Goal: Task Accomplishment & Management: Manage account settings

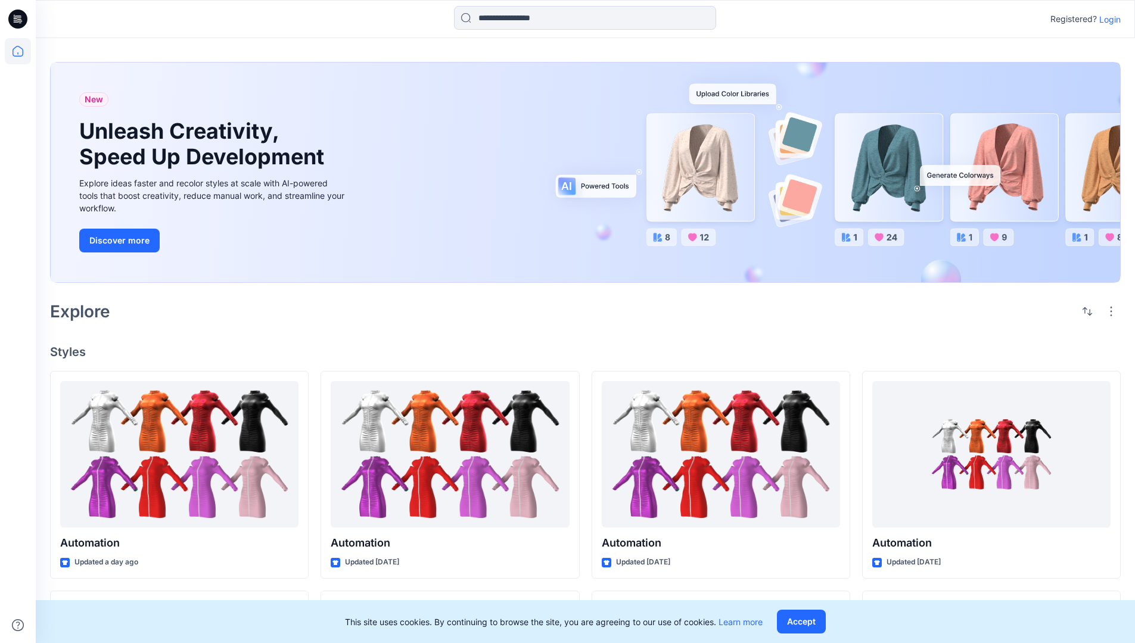
click at [1107, 19] on p "Login" at bounding box center [1109, 19] width 21 height 13
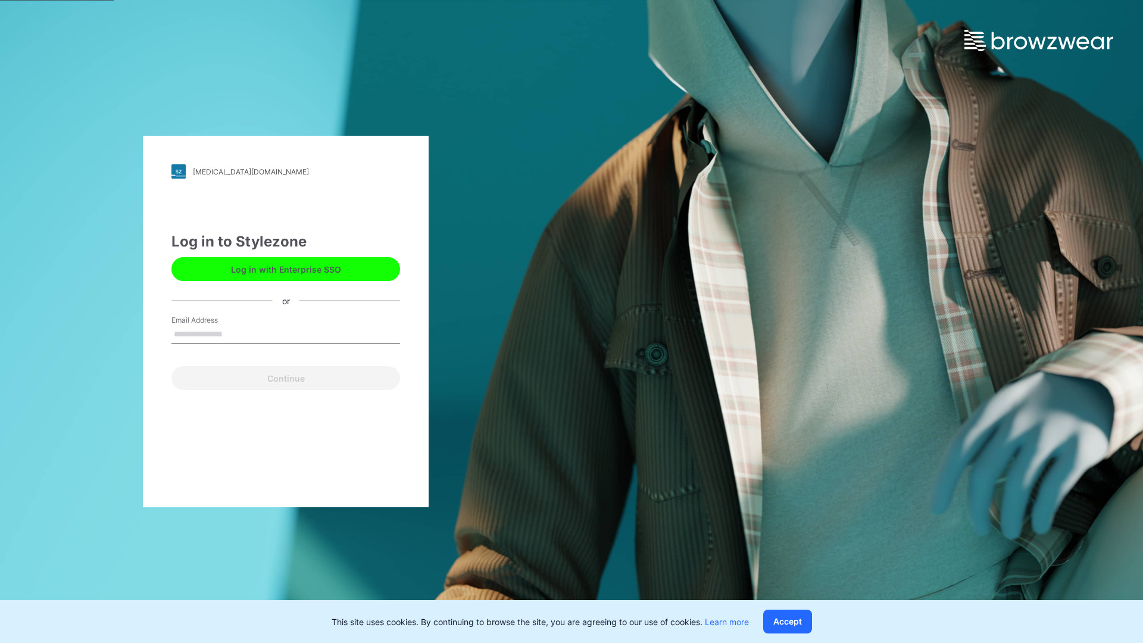
click at [235, 334] on input "Email Address" at bounding box center [286, 335] width 229 height 18
type input "**********"
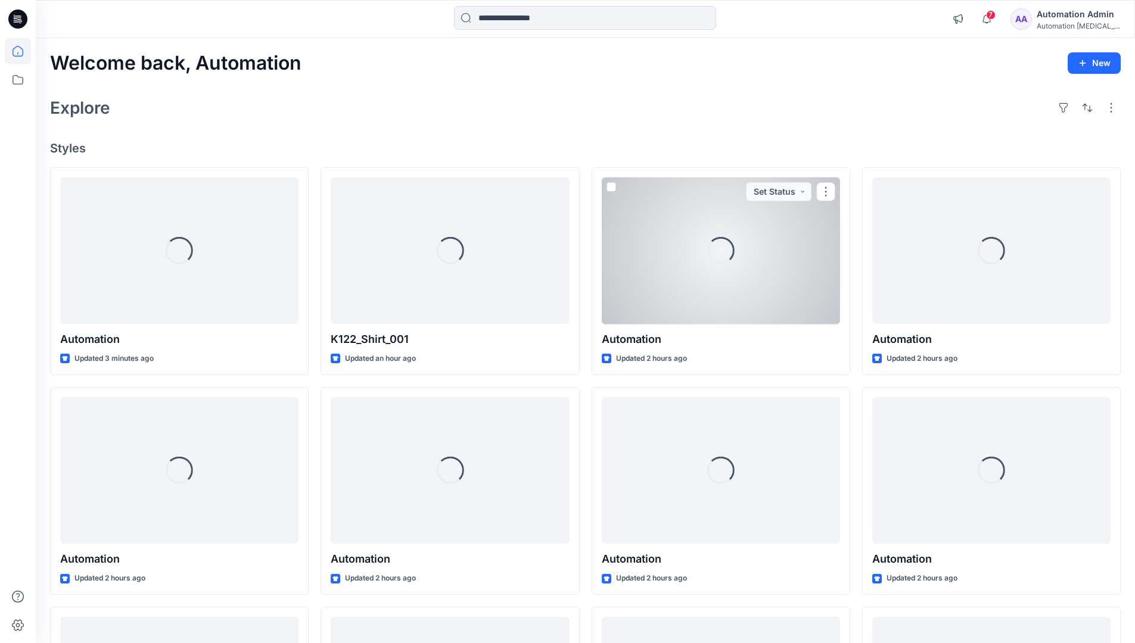
click at [23, 51] on icon at bounding box center [18, 51] width 11 height 11
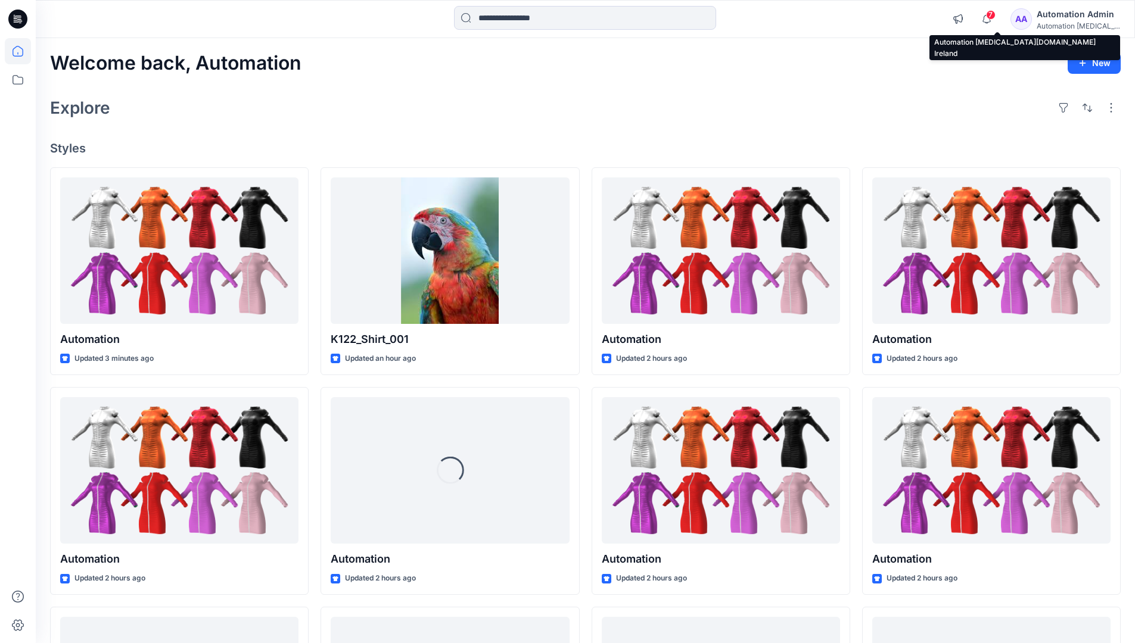
click at [1064, 24] on div "Automation [MEDICAL_DATA]..." at bounding box center [1077, 25] width 83 height 9
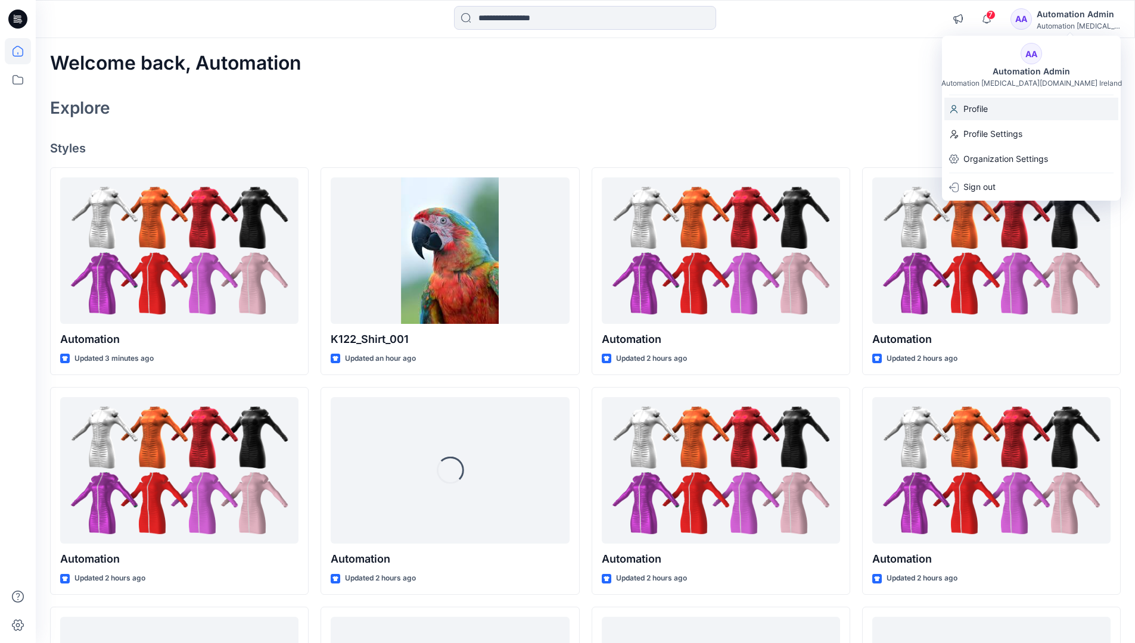
click at [1005, 111] on div "Profile" at bounding box center [1031, 109] width 174 height 23
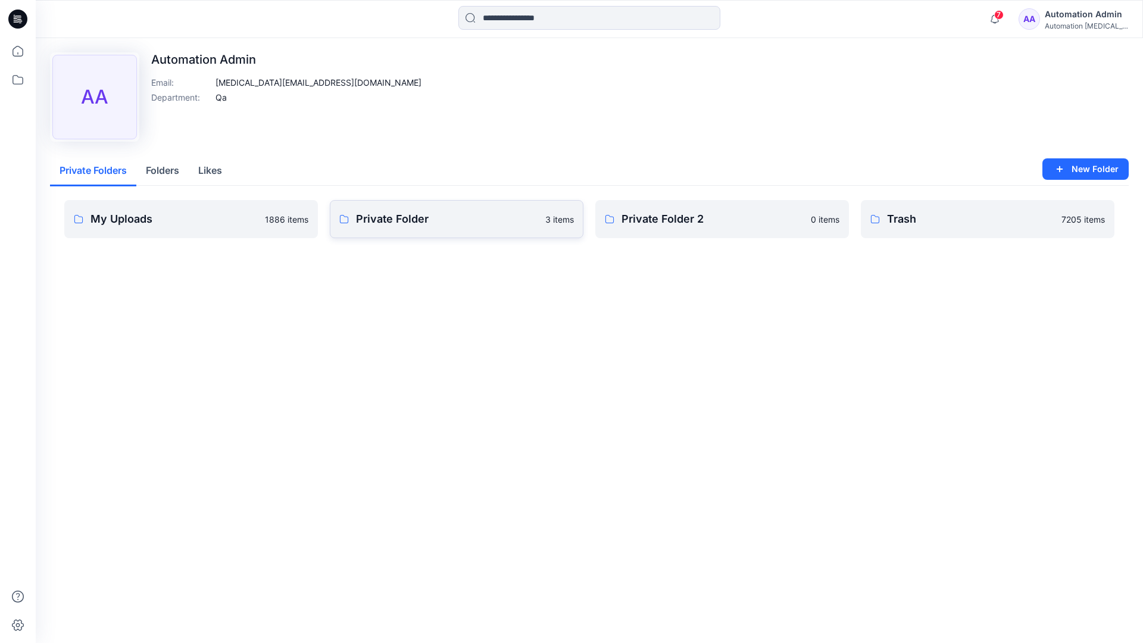
click at [398, 228] on link "Private Folder 3 items" at bounding box center [457, 219] width 254 height 38
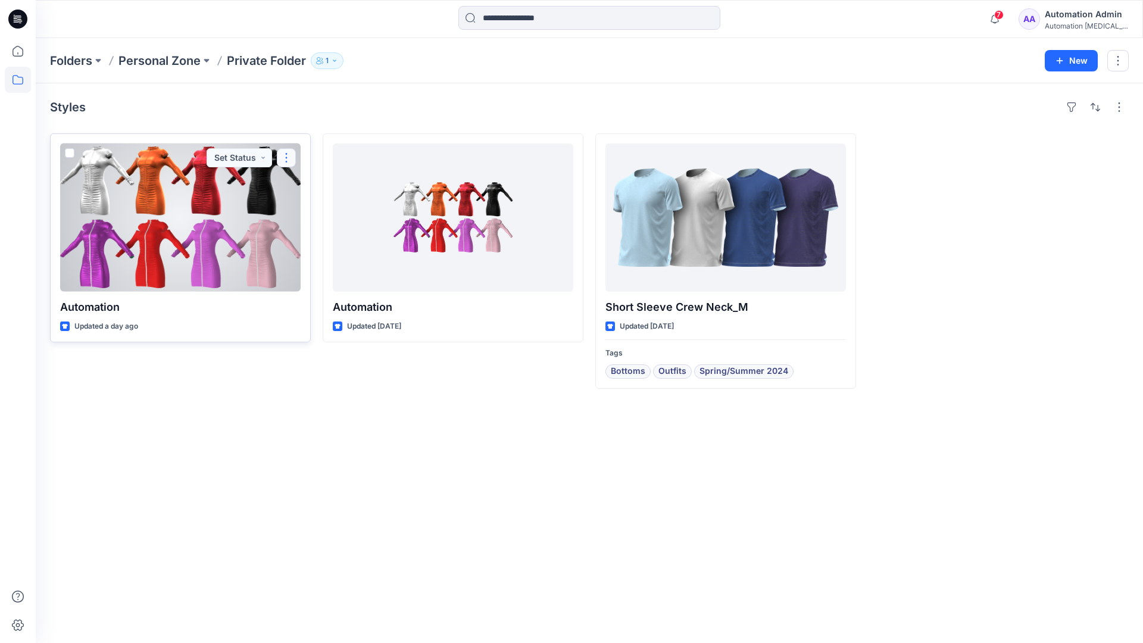
click at [285, 157] on button "button" at bounding box center [286, 157] width 19 height 19
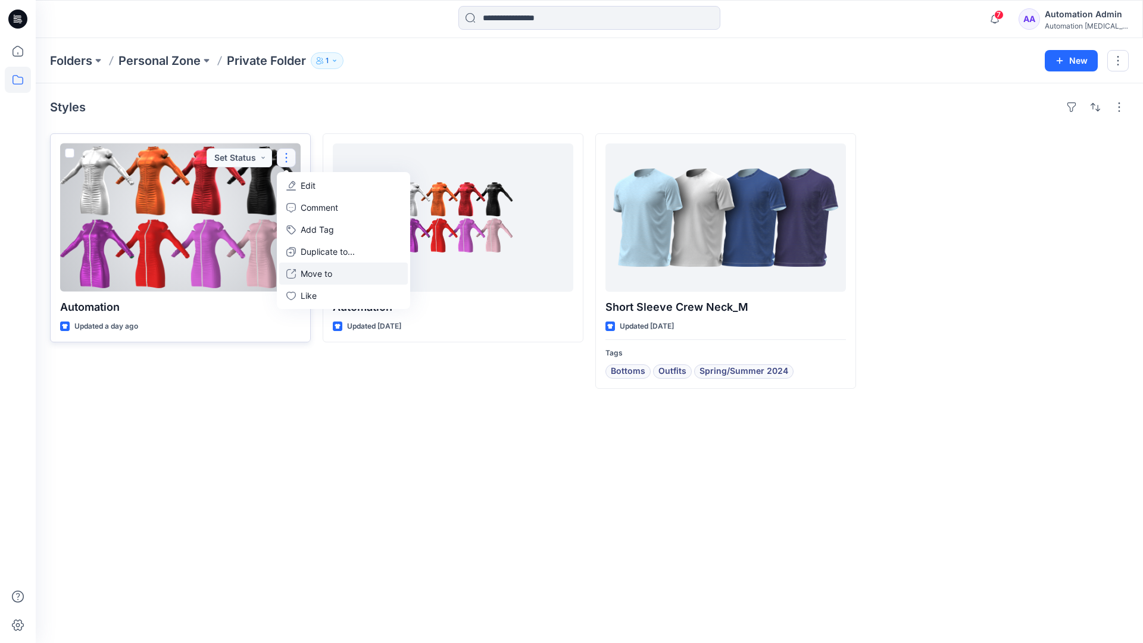
click at [307, 270] on p "Move to" at bounding box center [317, 273] width 32 height 13
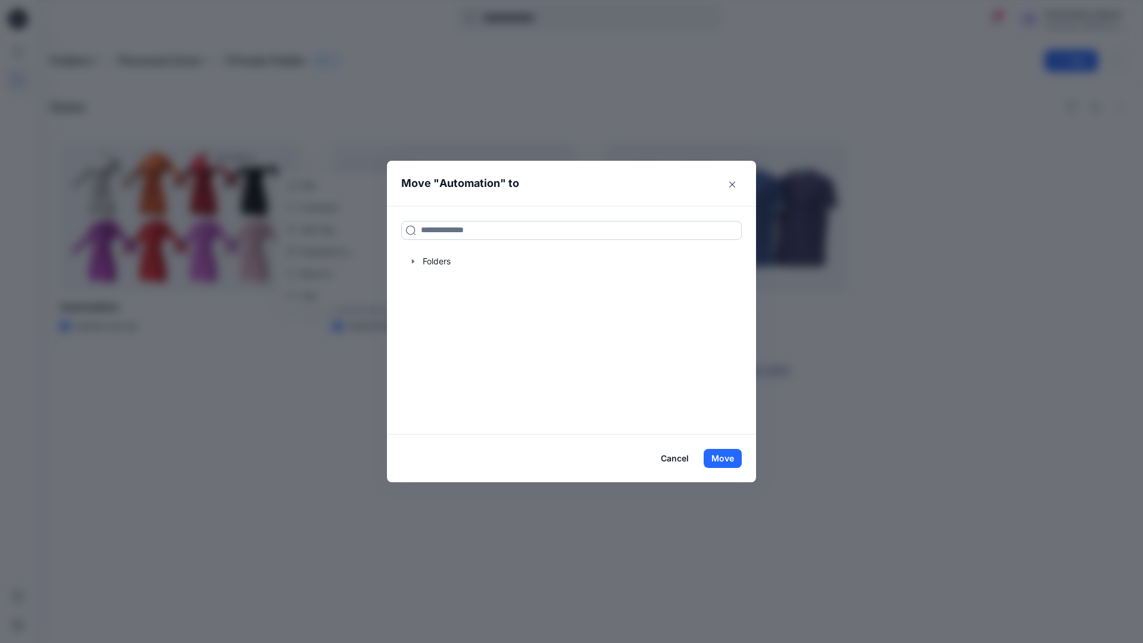
click at [525, 225] on input at bounding box center [571, 230] width 341 height 19
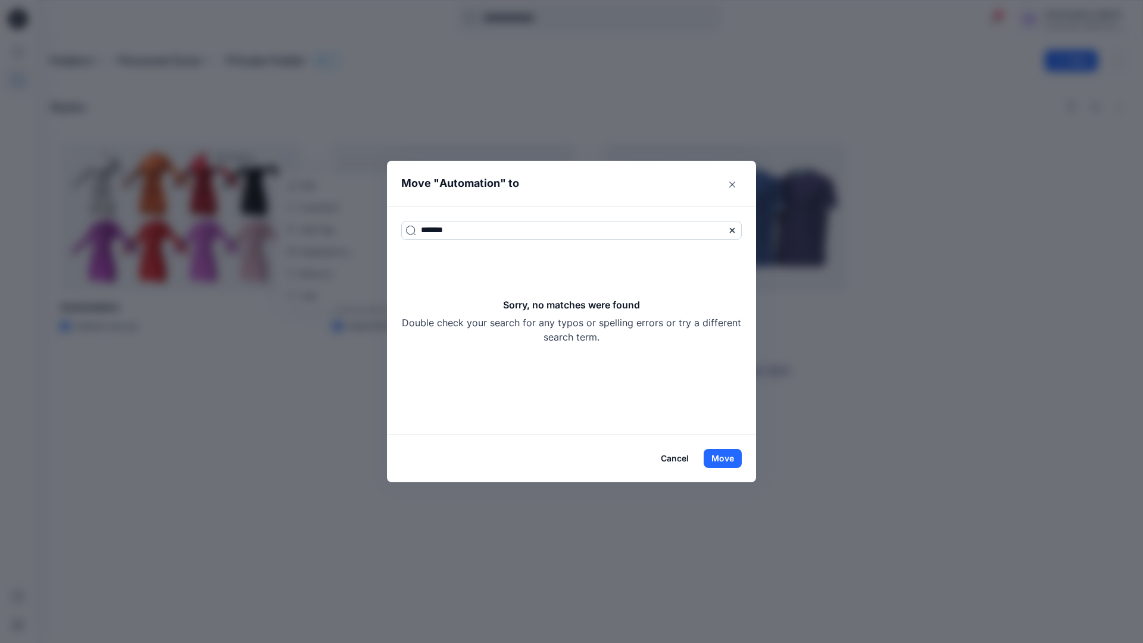
type input "*******"
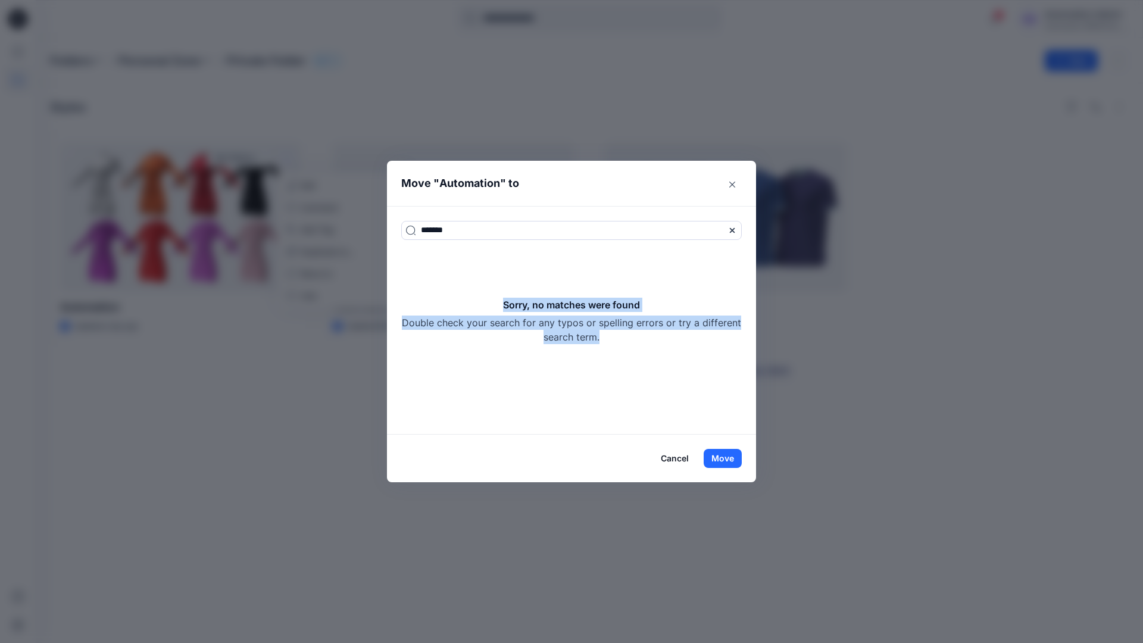
drag, startPoint x: 525, startPoint y: 225, endPoint x: 619, endPoint y: 336, distance: 145.0
click at [619, 336] on div "Sorry, no matches were found Double check your search for any typos or spelling…" at bounding box center [571, 321] width 341 height 46
click at [732, 457] on button "Move" at bounding box center [723, 458] width 38 height 19
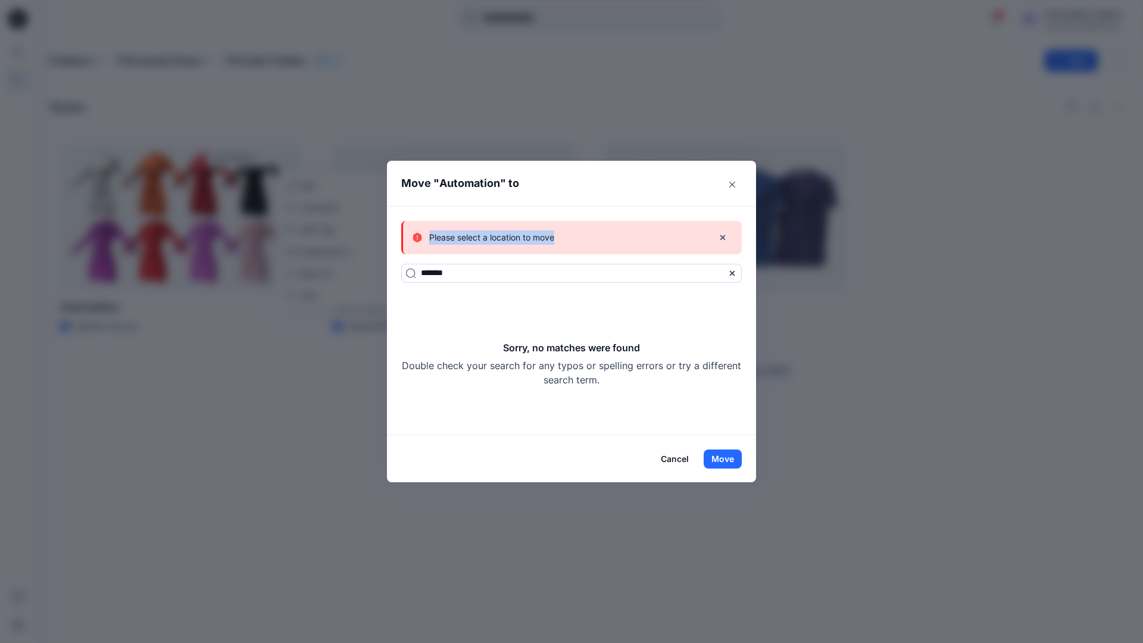
drag, startPoint x: 732, startPoint y: 457, endPoint x: 555, endPoint y: 238, distance: 281.6
click at [555, 238] on div "Please select a location to move" at bounding box center [558, 237] width 291 height 14
click at [678, 457] on button "Cancel" at bounding box center [674, 459] width 43 height 19
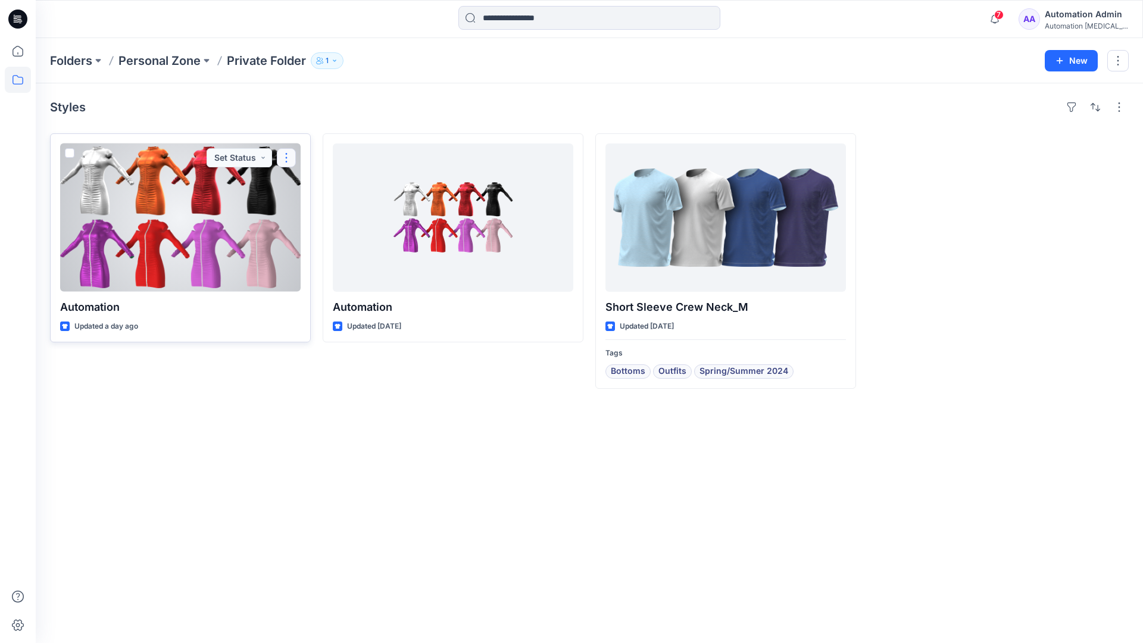
click at [287, 157] on button "button" at bounding box center [286, 157] width 19 height 19
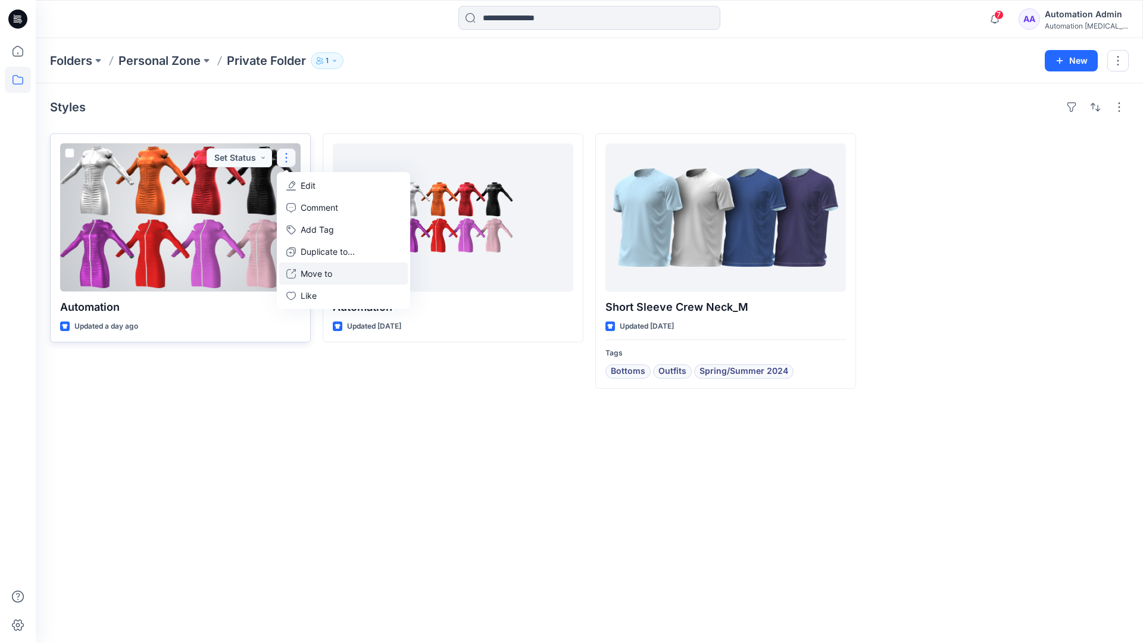
click at [323, 271] on p "Move to" at bounding box center [317, 273] width 32 height 13
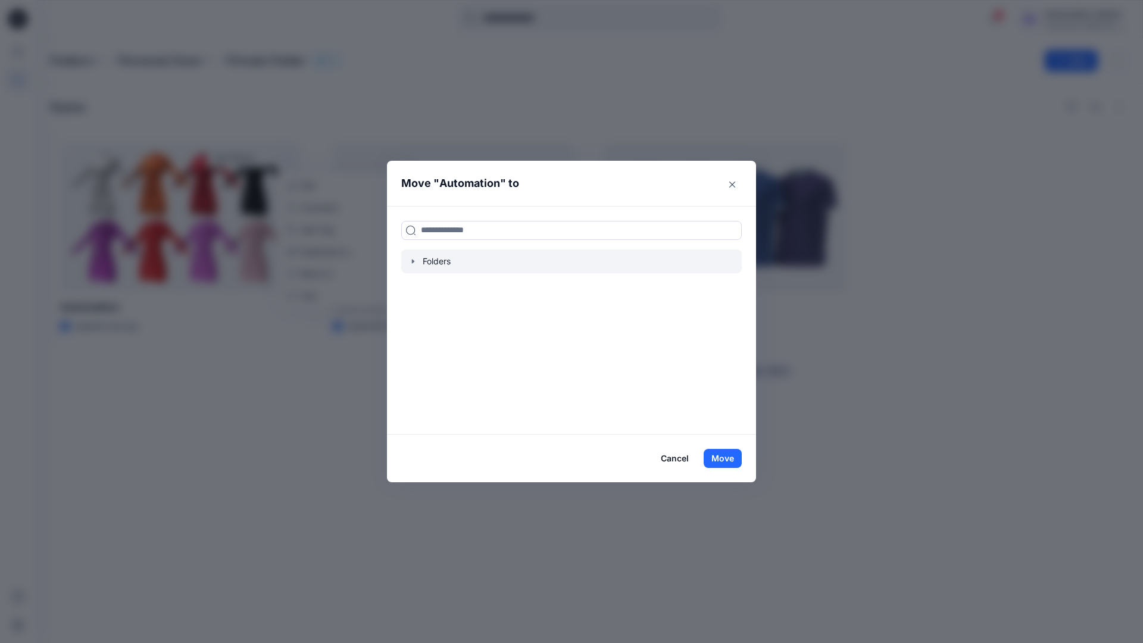
click at [415, 263] on icon "button" at bounding box center [414, 262] width 10 height 10
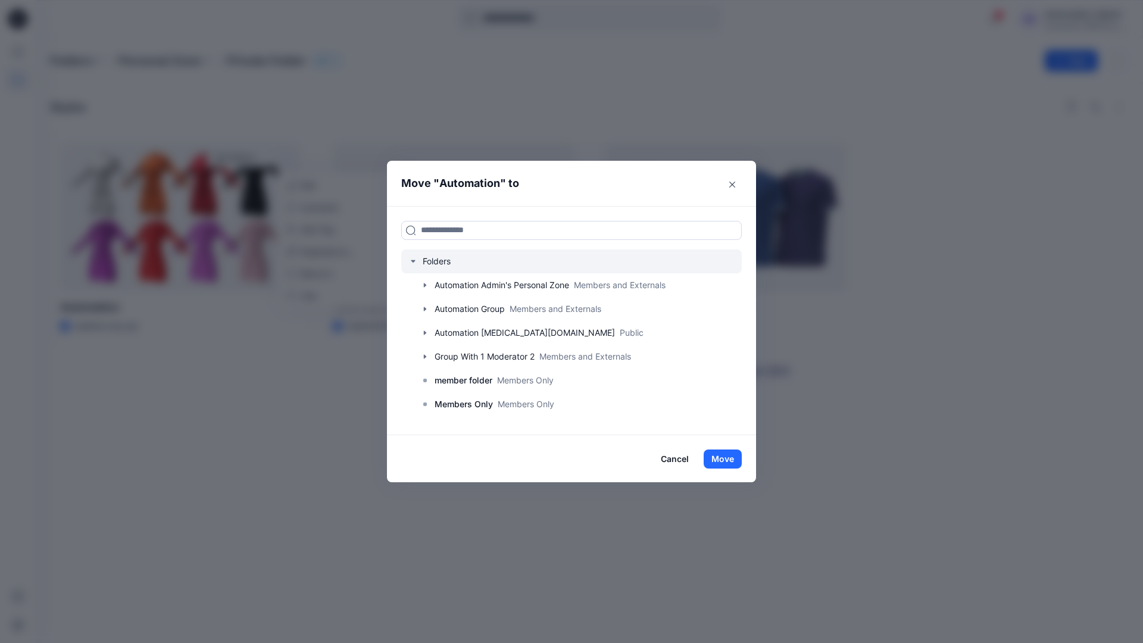
scroll to position [94, 0]
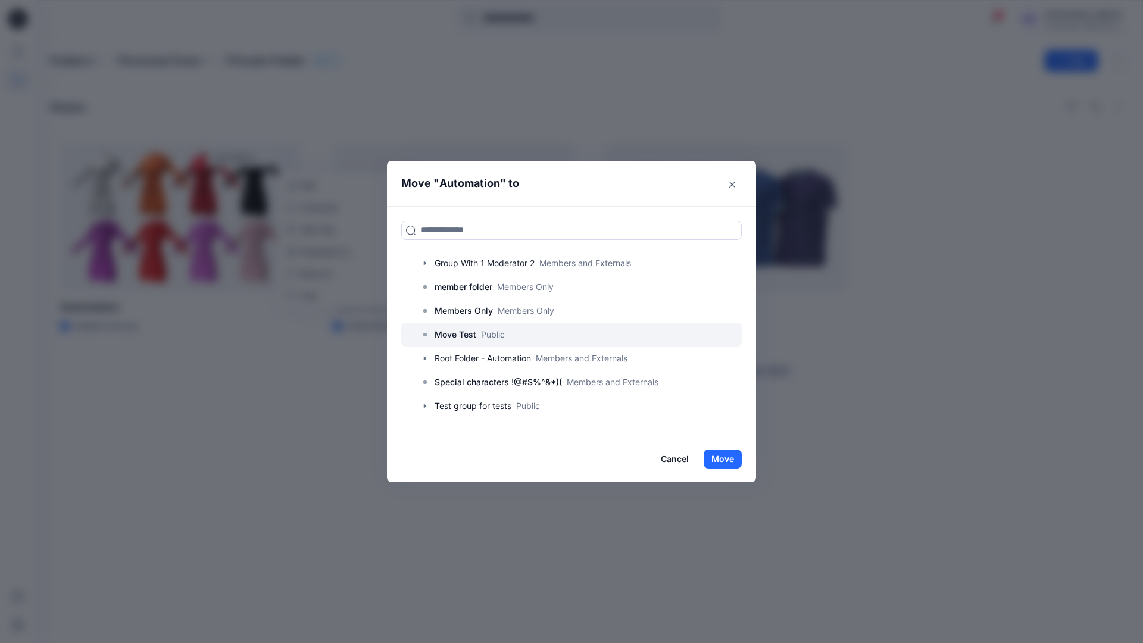
click at [462, 334] on p "Move Test" at bounding box center [456, 335] width 42 height 14
click at [726, 459] on button "Move" at bounding box center [723, 459] width 38 height 19
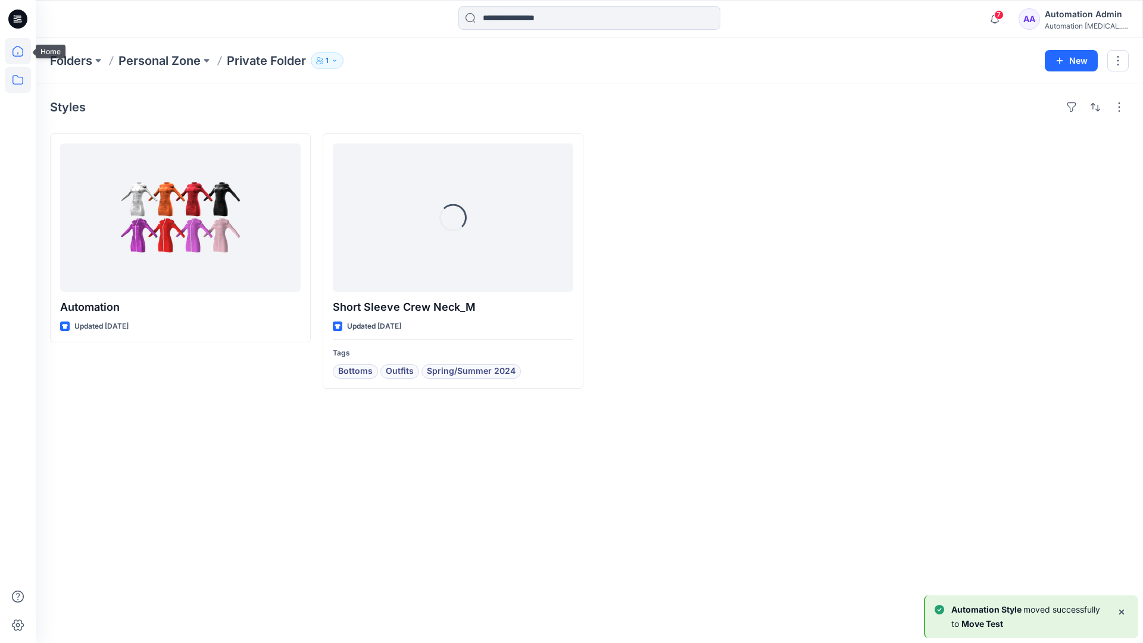
click at [19, 49] on icon at bounding box center [18, 51] width 26 height 26
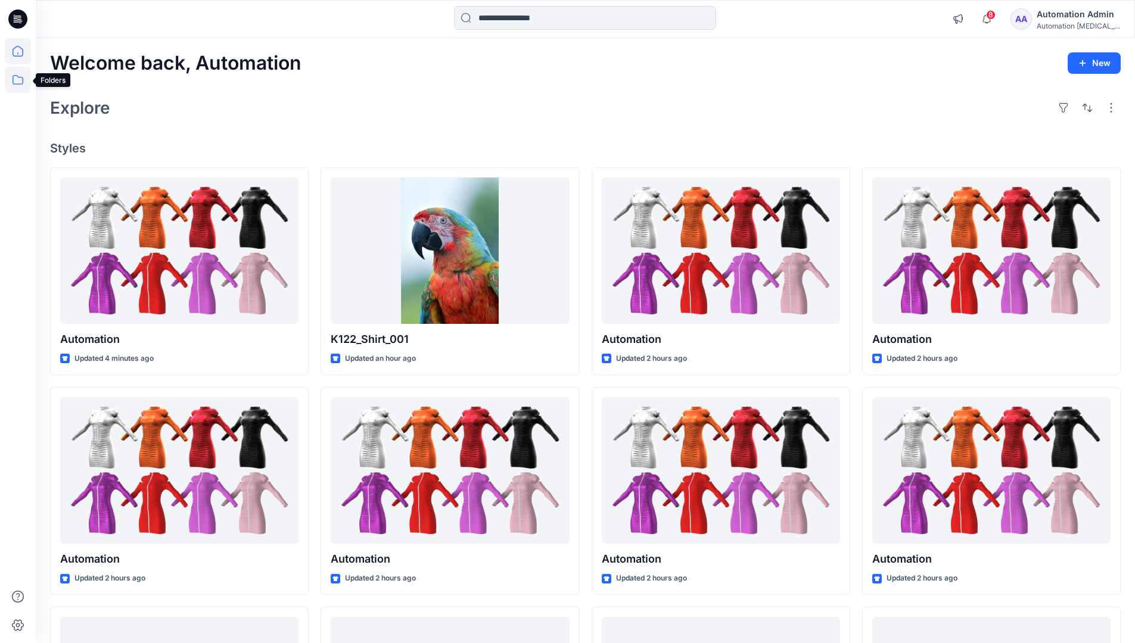
click at [20, 78] on icon at bounding box center [18, 80] width 26 height 26
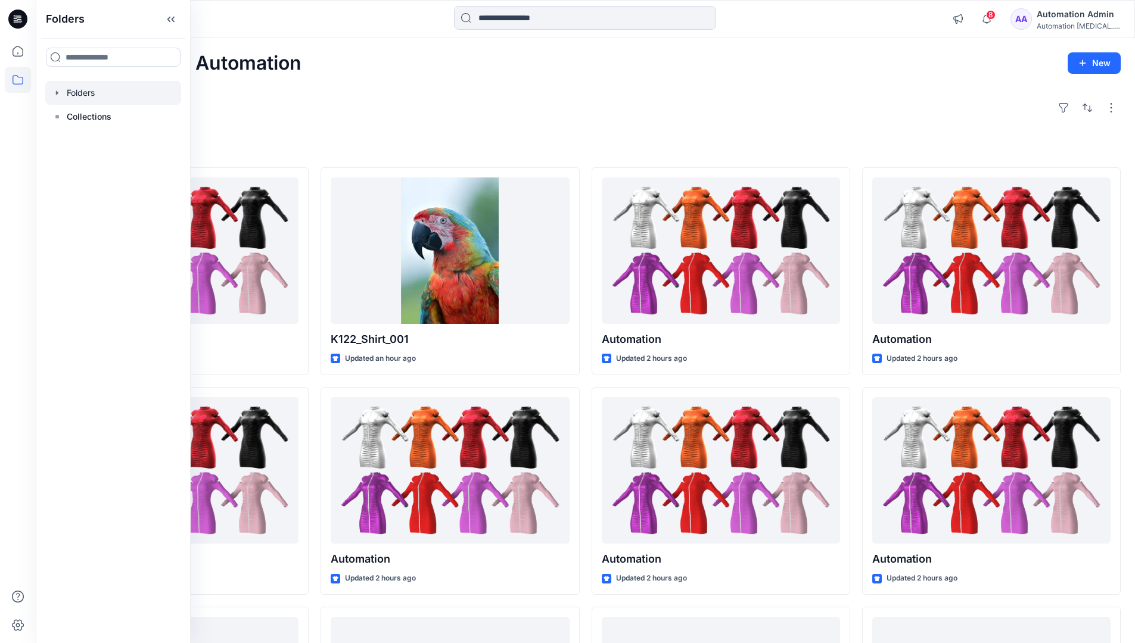
click at [79, 94] on div at bounding box center [113, 93] width 136 height 24
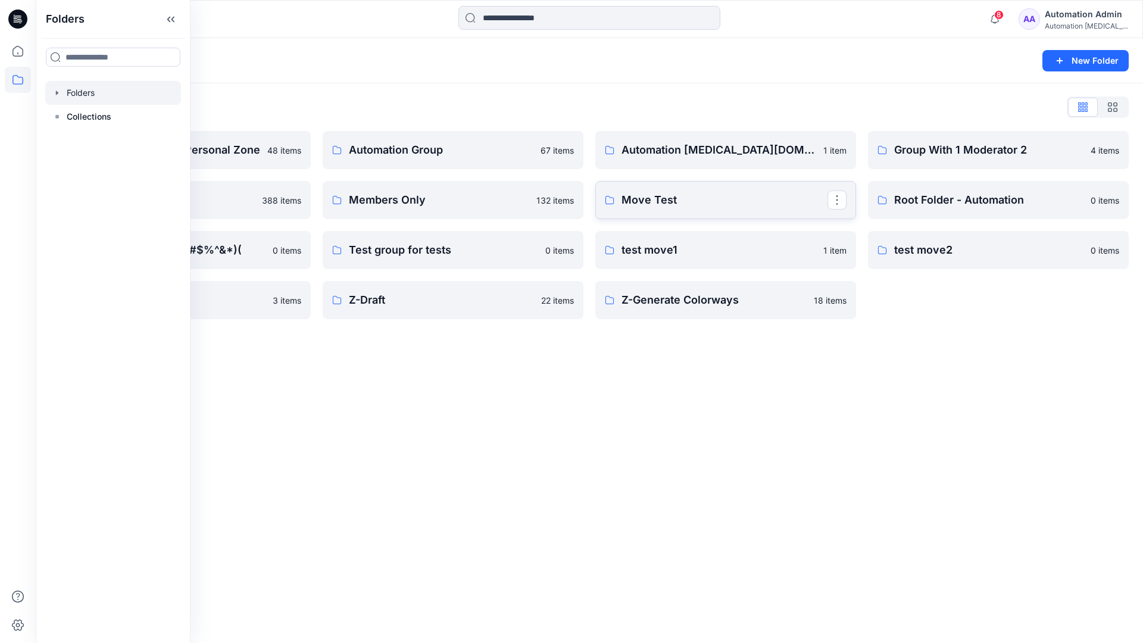
click at [809, 212] on link "Move Test" at bounding box center [726, 200] width 261 height 38
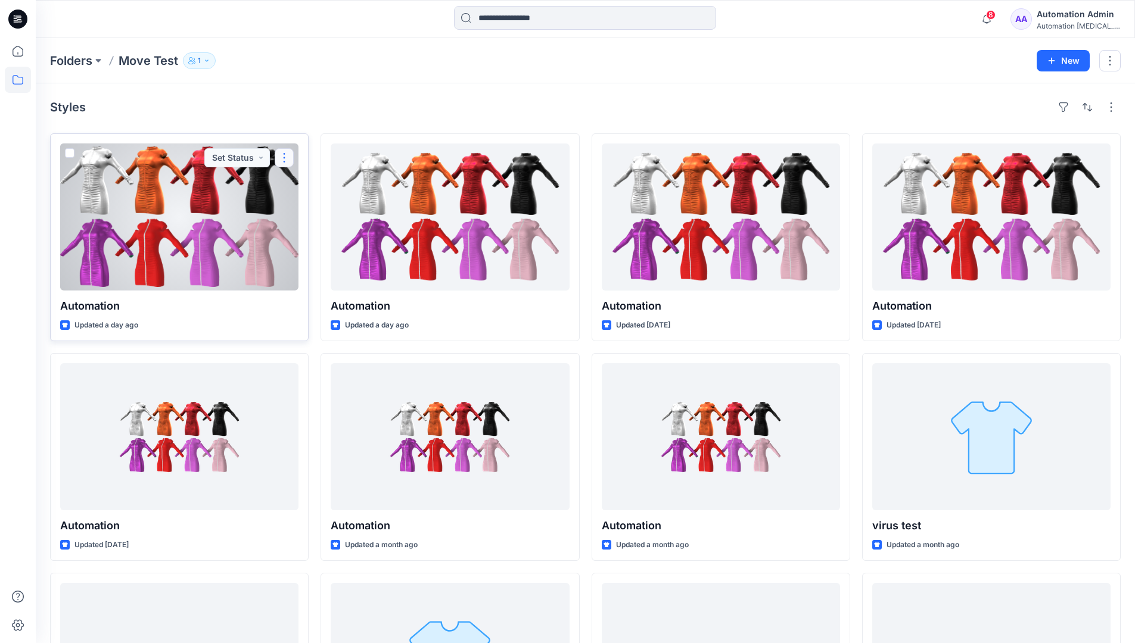
click at [284, 159] on button "button" at bounding box center [284, 157] width 19 height 19
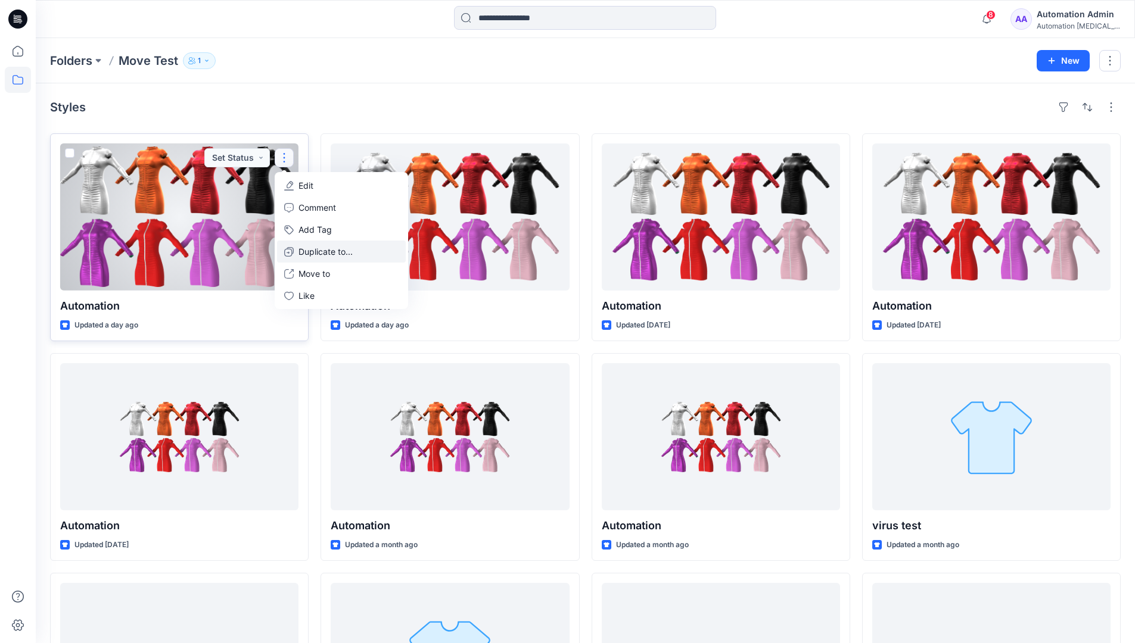
click at [307, 246] on p "Duplicate to..." at bounding box center [325, 251] width 54 height 13
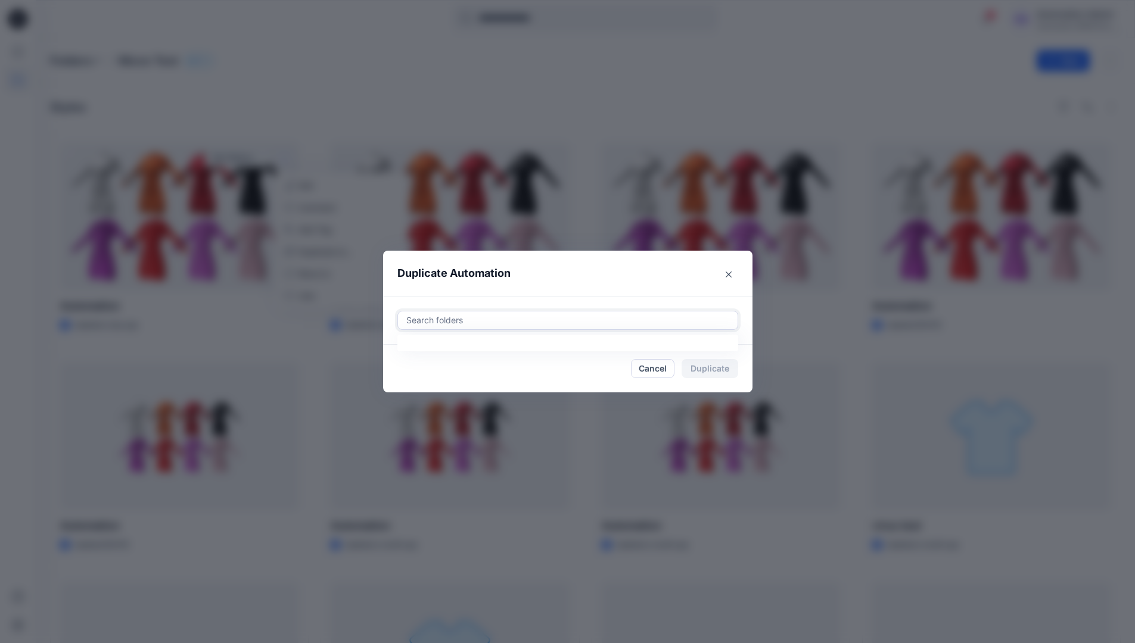
click at [444, 314] on div at bounding box center [567, 320] width 325 height 14
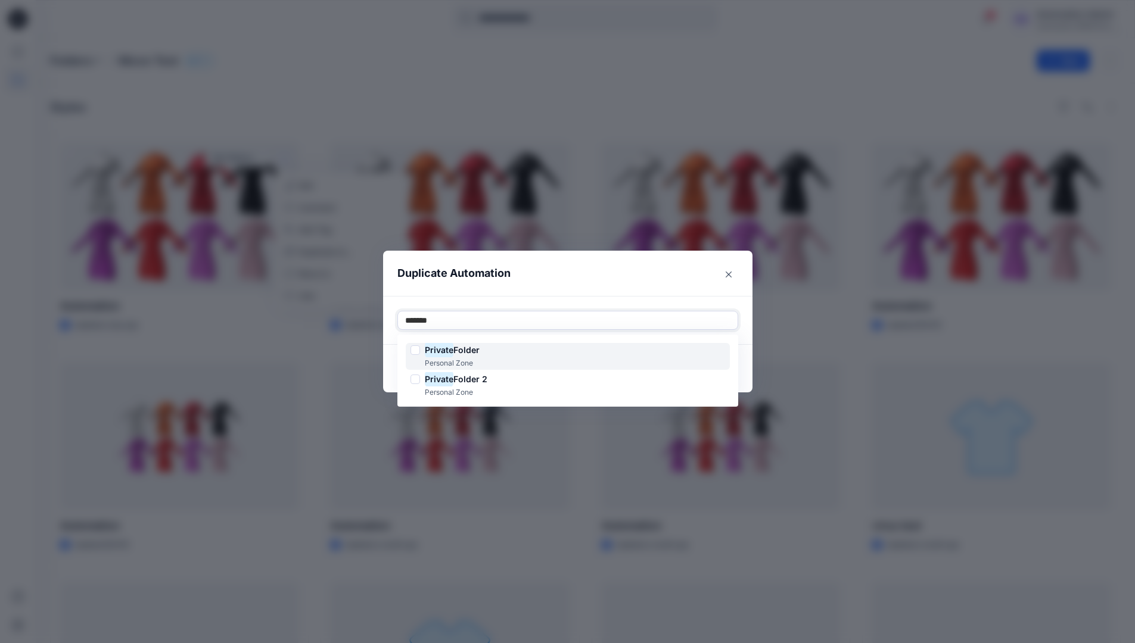
click at [468, 347] on span "Folder" at bounding box center [466, 350] width 26 height 10
type input "*******"
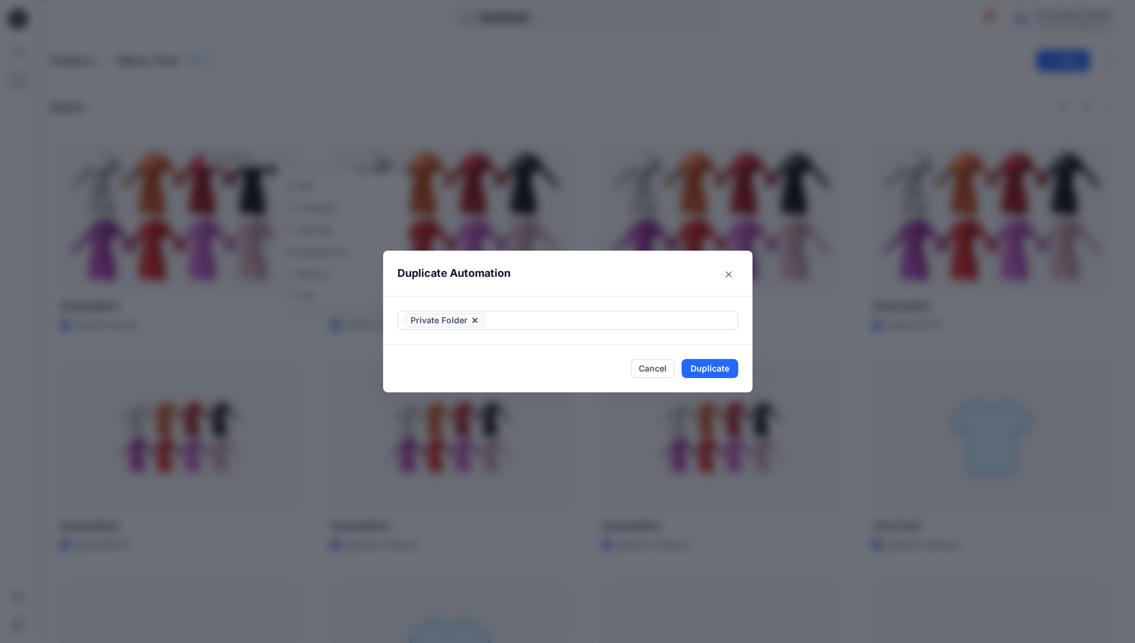
click at [566, 285] on header "Duplicate Automation" at bounding box center [555, 273] width 345 height 45
click at [722, 363] on button "Duplicate" at bounding box center [709, 368] width 57 height 19
click at [727, 367] on button "Close" at bounding box center [718, 368] width 39 height 19
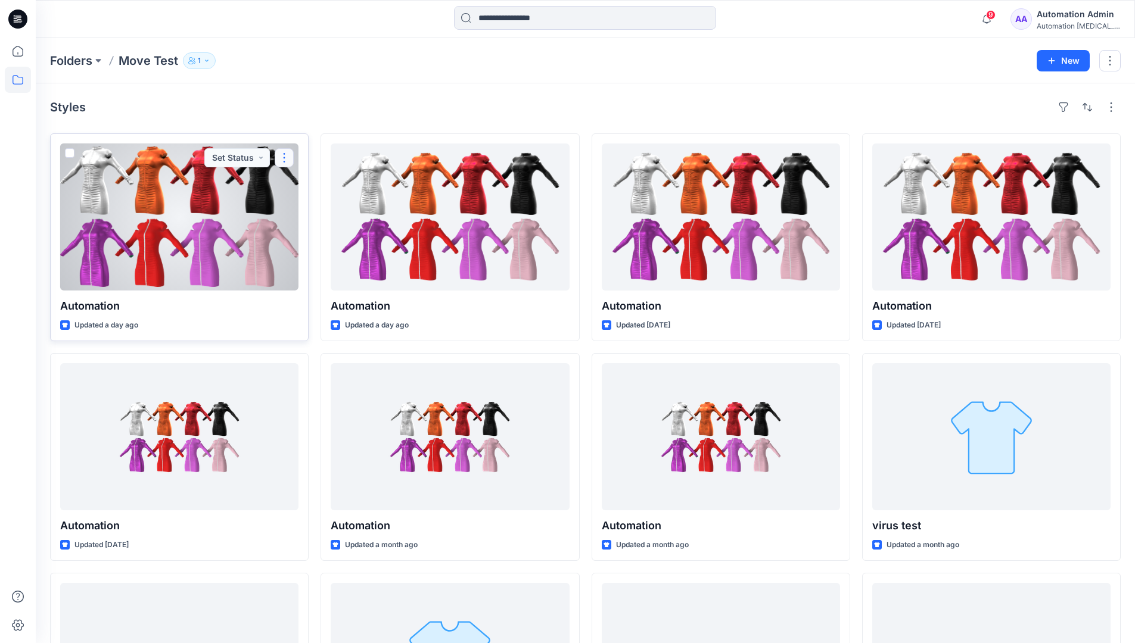
click at [283, 158] on button "button" at bounding box center [284, 157] width 19 height 19
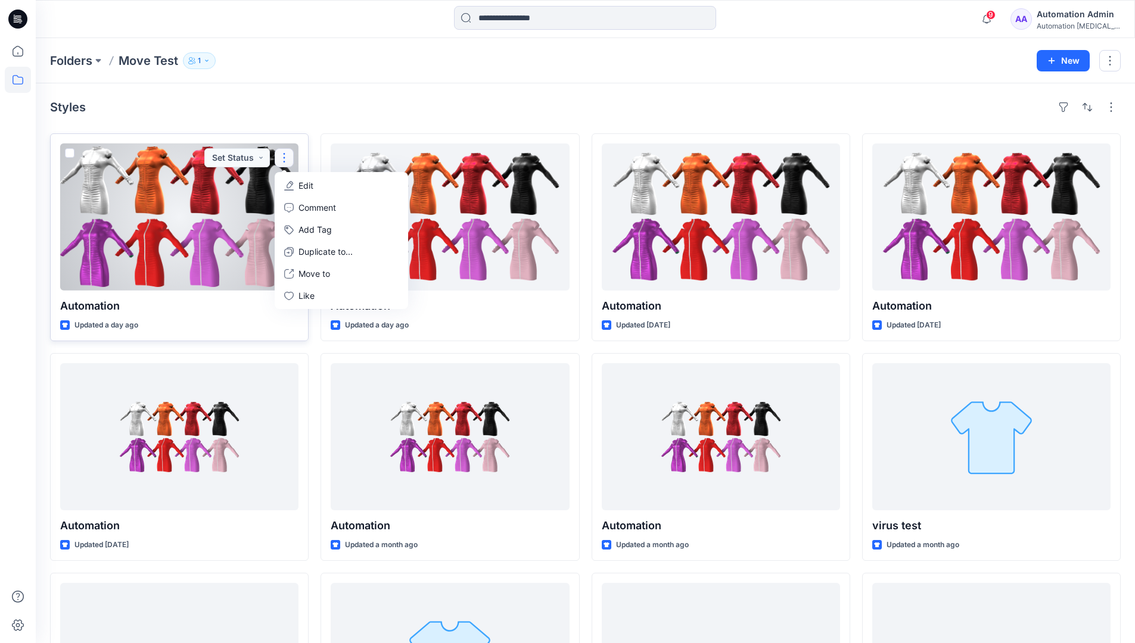
click at [301, 185] on p "Edit" at bounding box center [305, 185] width 15 height 13
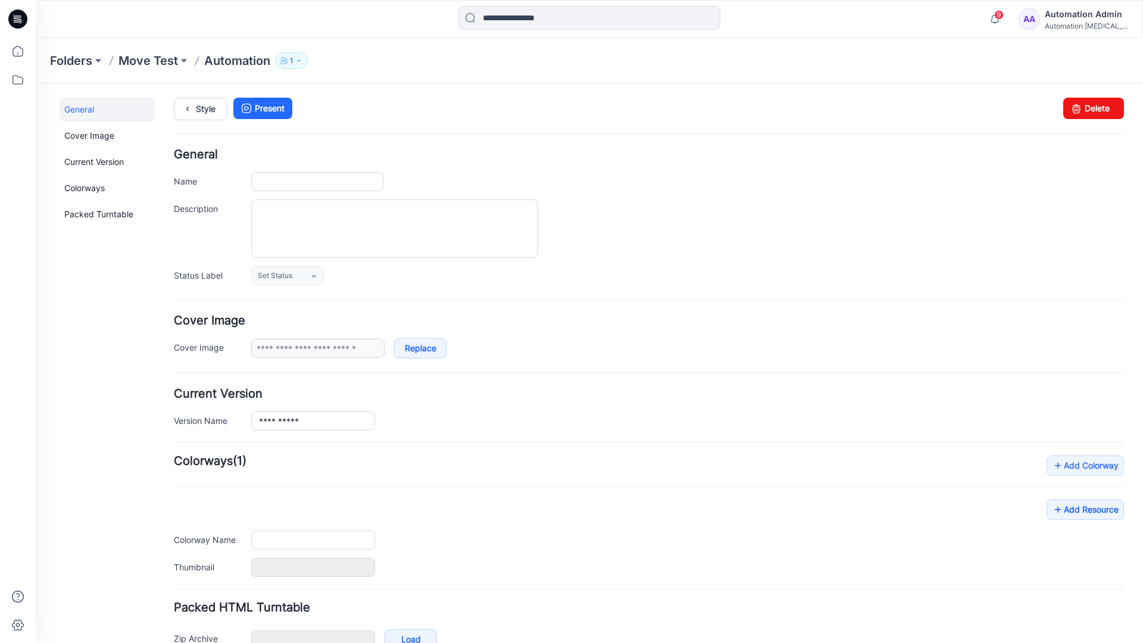
type input "**********"
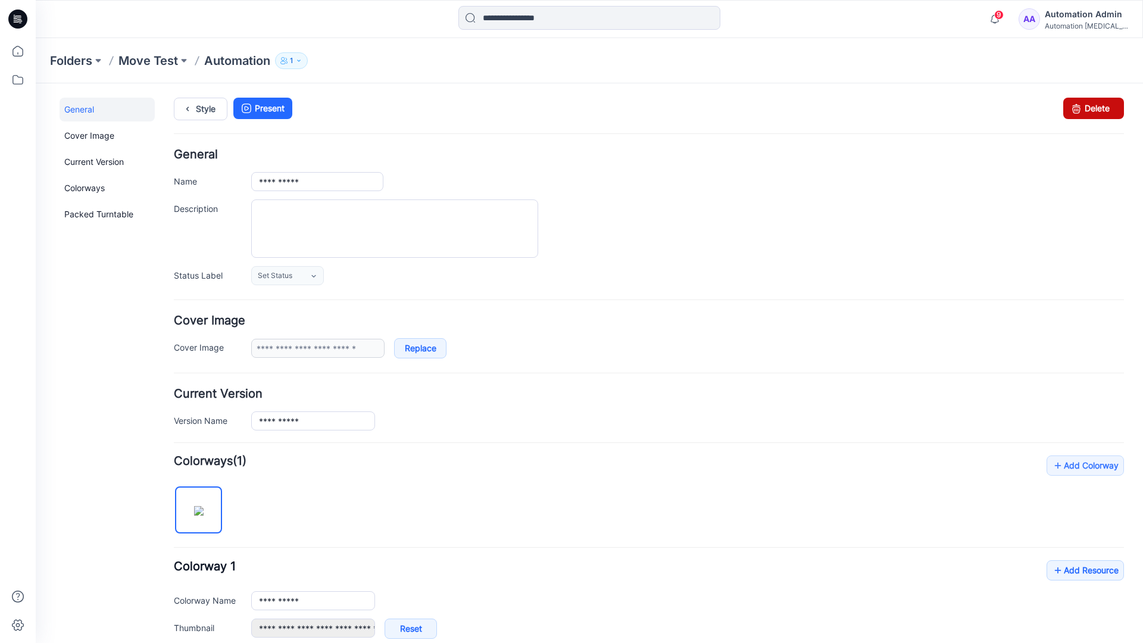
click at [1068, 110] on icon at bounding box center [1076, 108] width 17 height 21
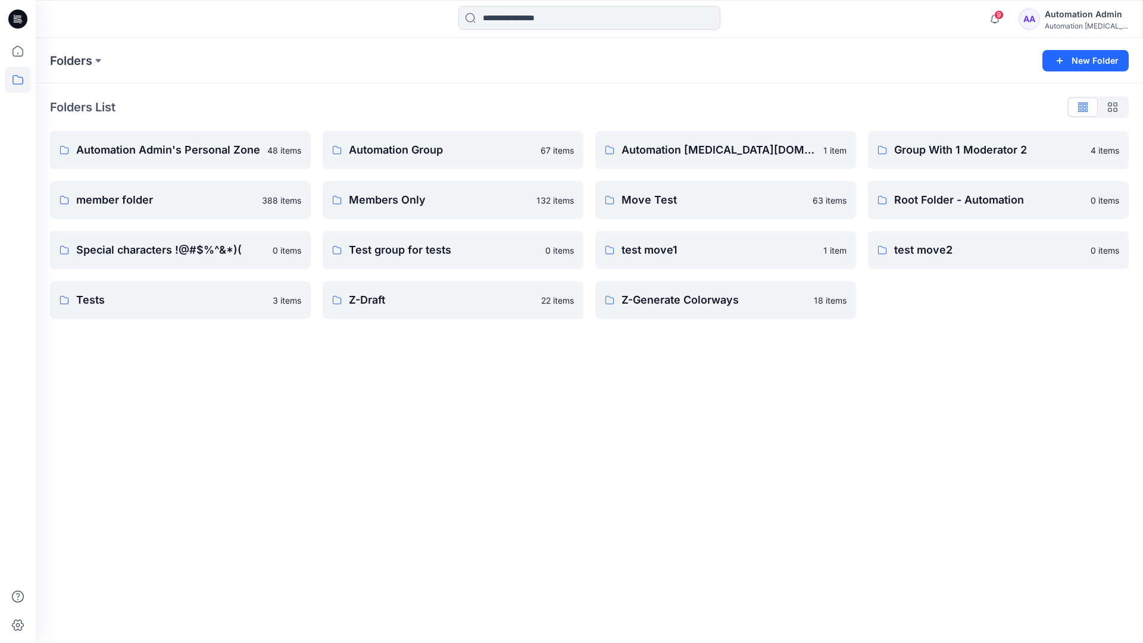
click at [1065, 17] on div "Automation Admin" at bounding box center [1086, 14] width 83 height 14
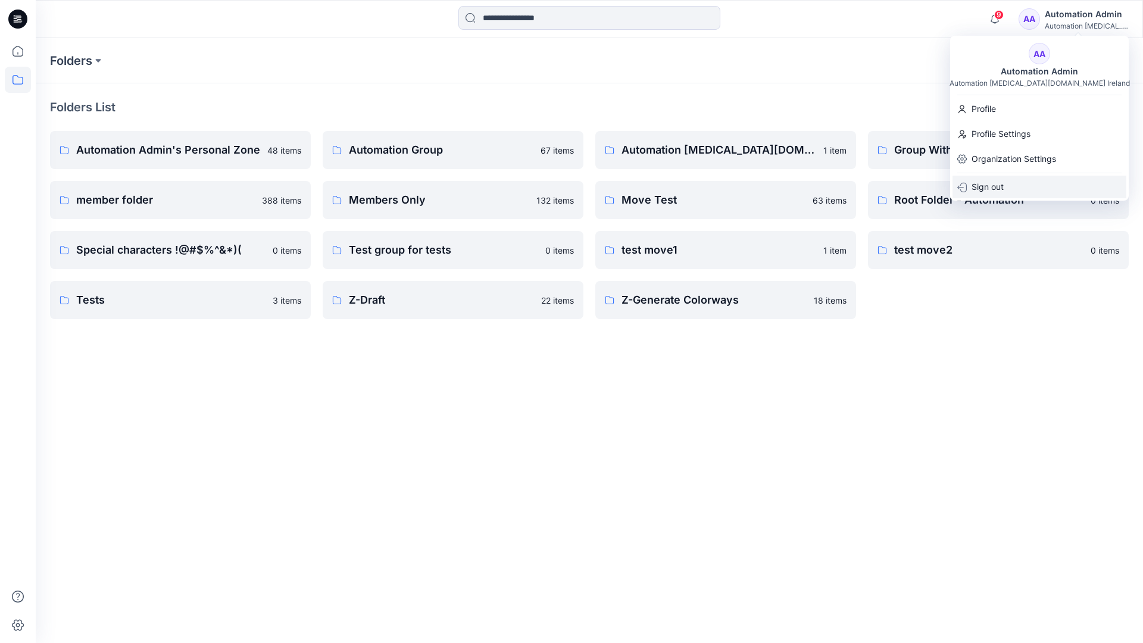
click at [990, 183] on p "Sign out" at bounding box center [988, 187] width 32 height 23
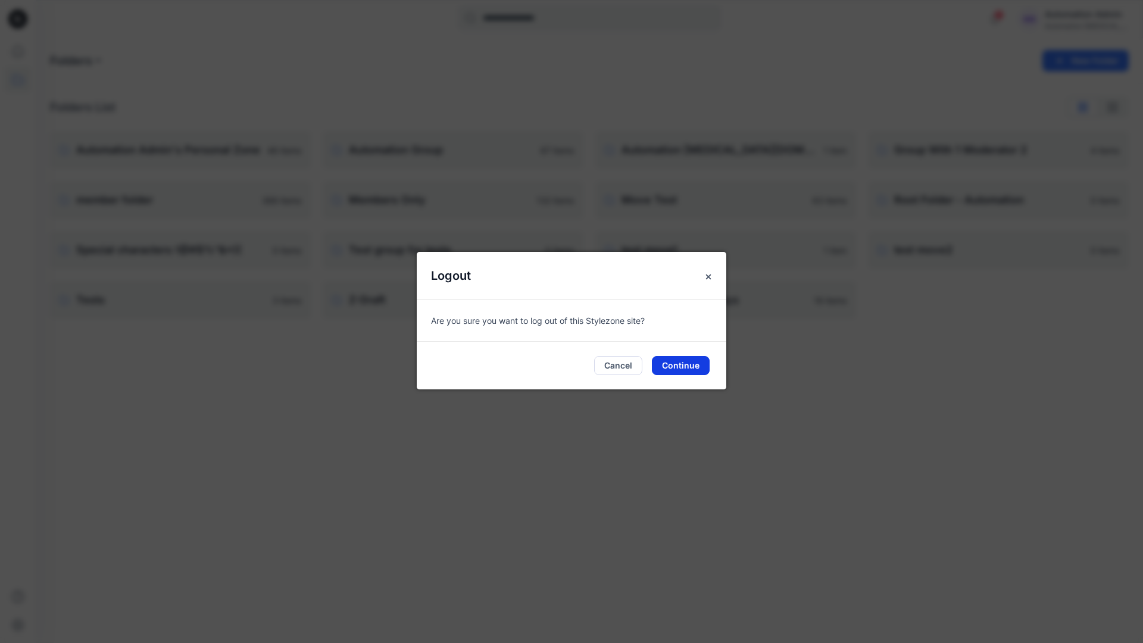
click at [690, 363] on button "Continue" at bounding box center [681, 365] width 58 height 19
